Goal: Navigation & Orientation: Find specific page/section

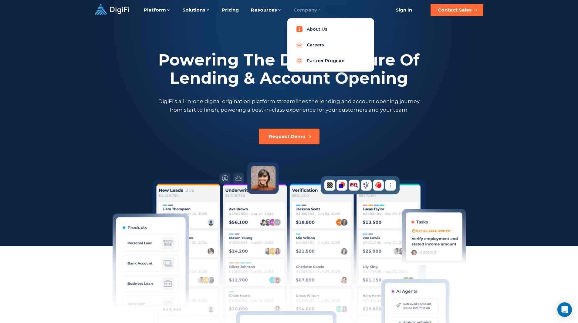
click at [314, 26] on link "About Us" at bounding box center [330, 29] width 77 height 12
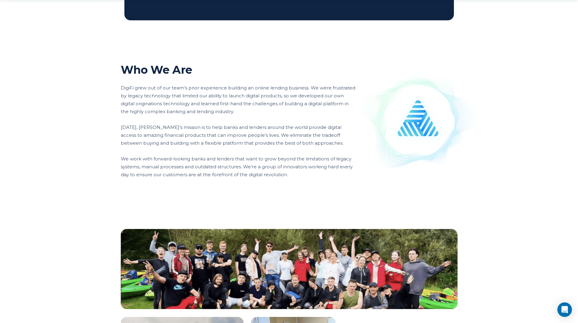
scroll to position [395, 0]
